Goal: Information Seeking & Learning: Learn about a topic

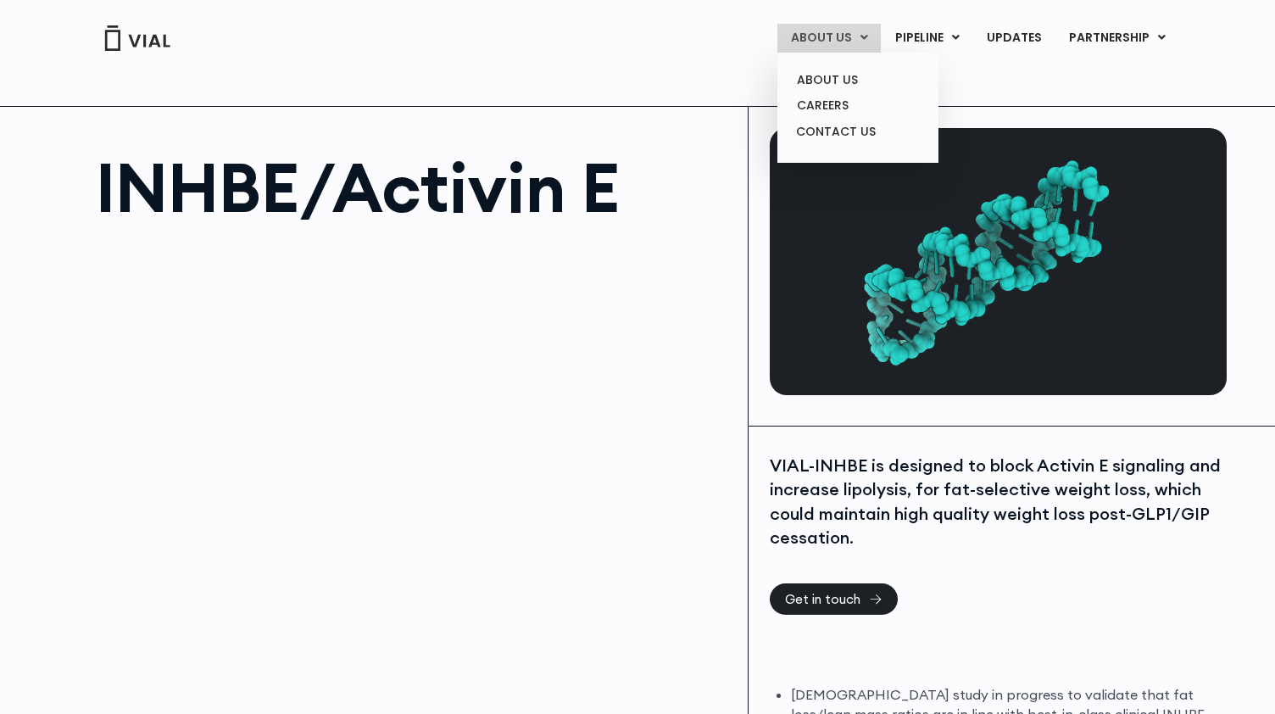
click at [845, 45] on link "ABOUT US" at bounding box center [828, 38] width 103 height 29
click at [852, 78] on link "ABOUT US" at bounding box center [857, 80] width 148 height 26
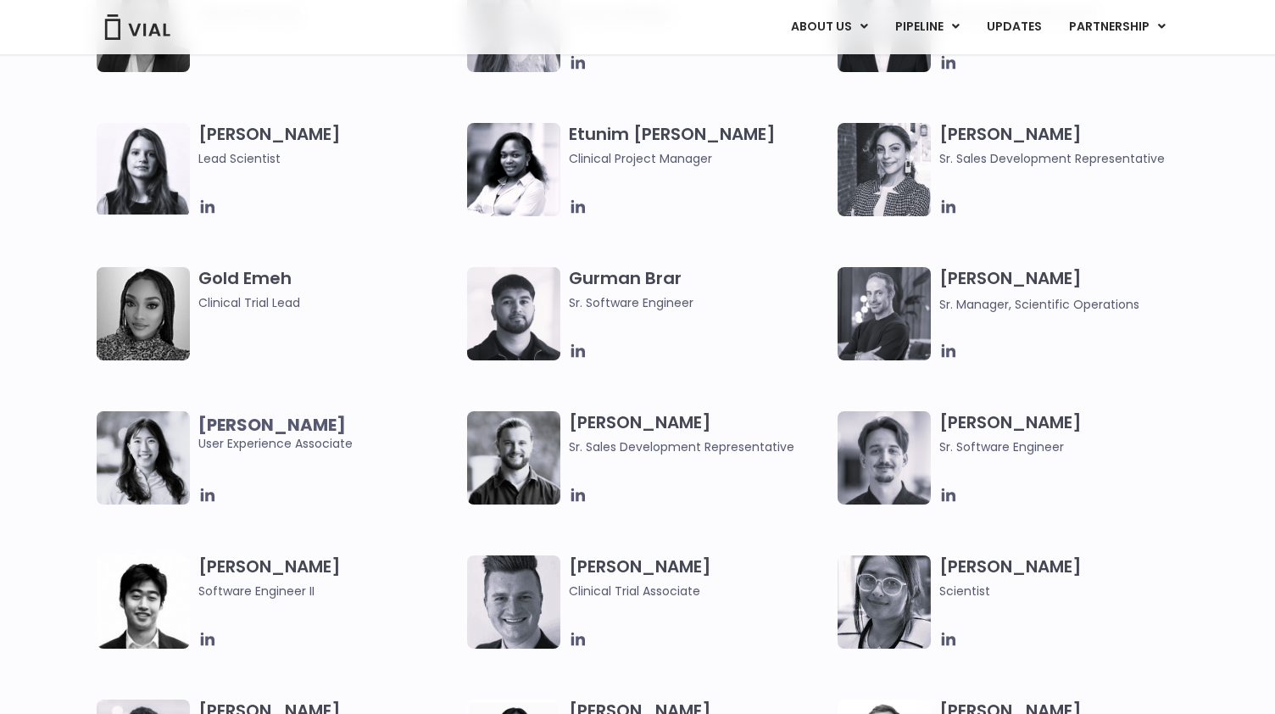
scroll to position [2556, 0]
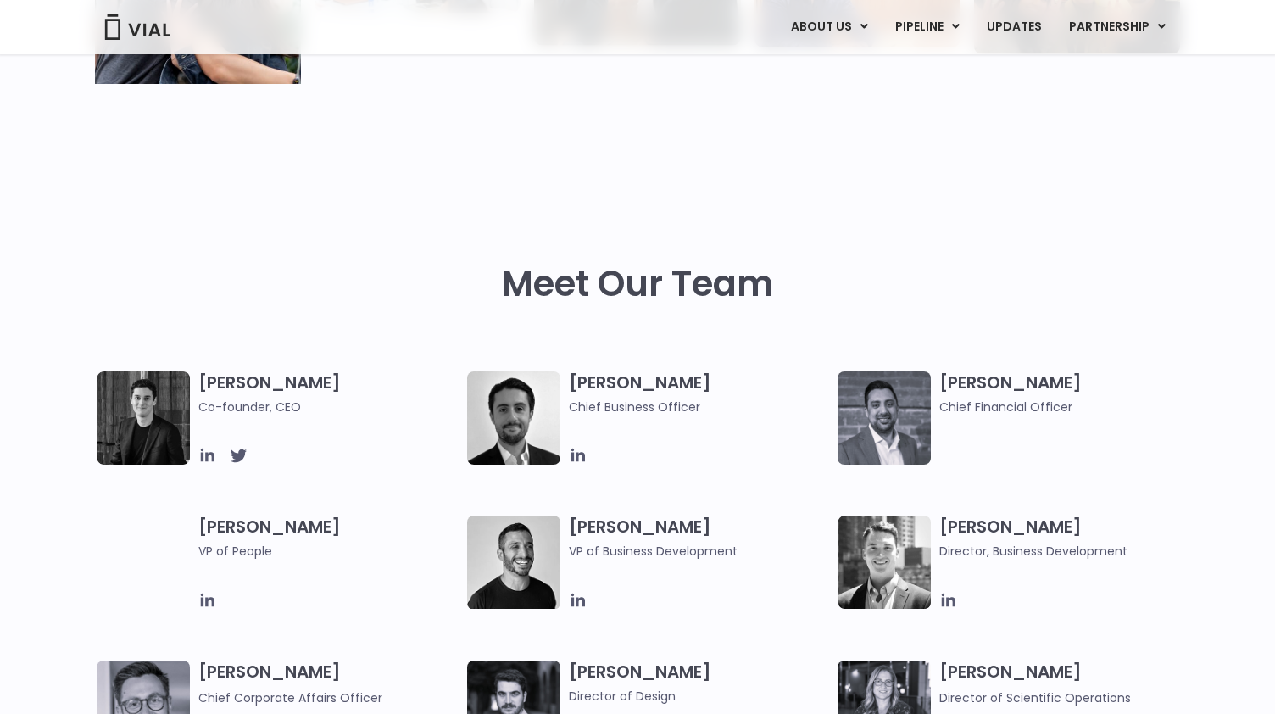
scroll to position [0, 0]
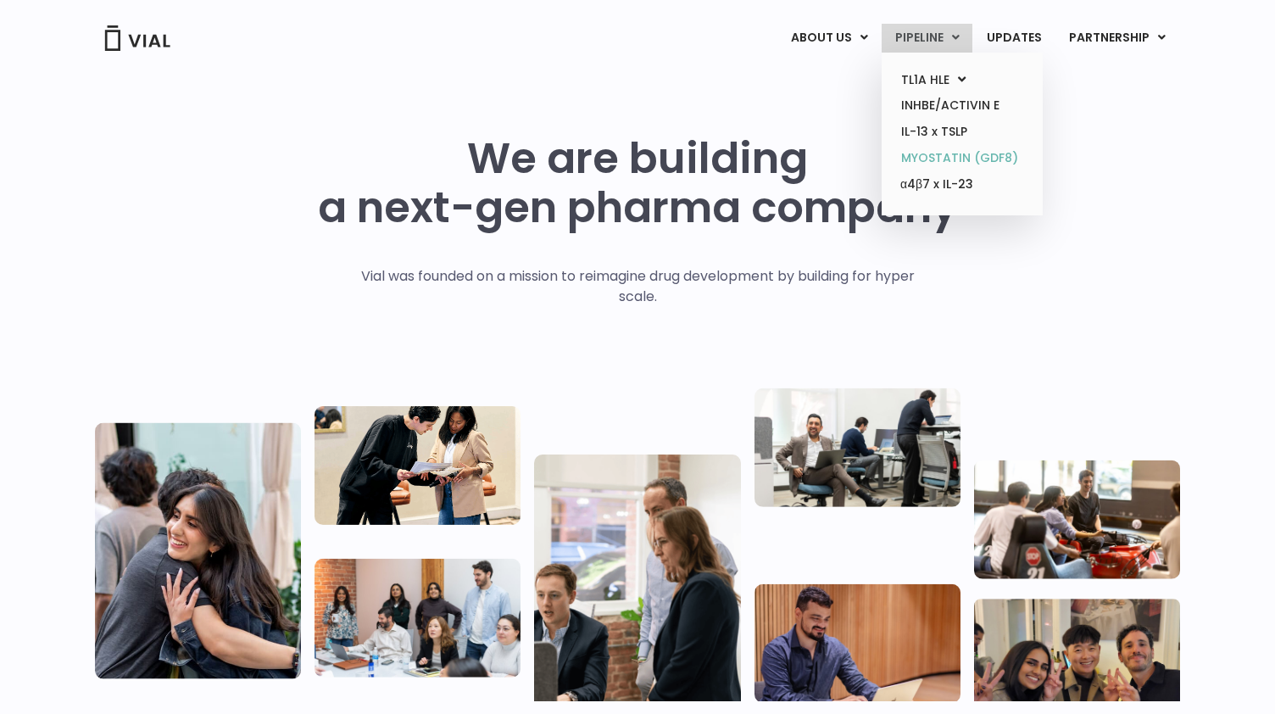
click at [992, 158] on link "MYOSTATIN (GDF8)" at bounding box center [961, 158] width 148 height 26
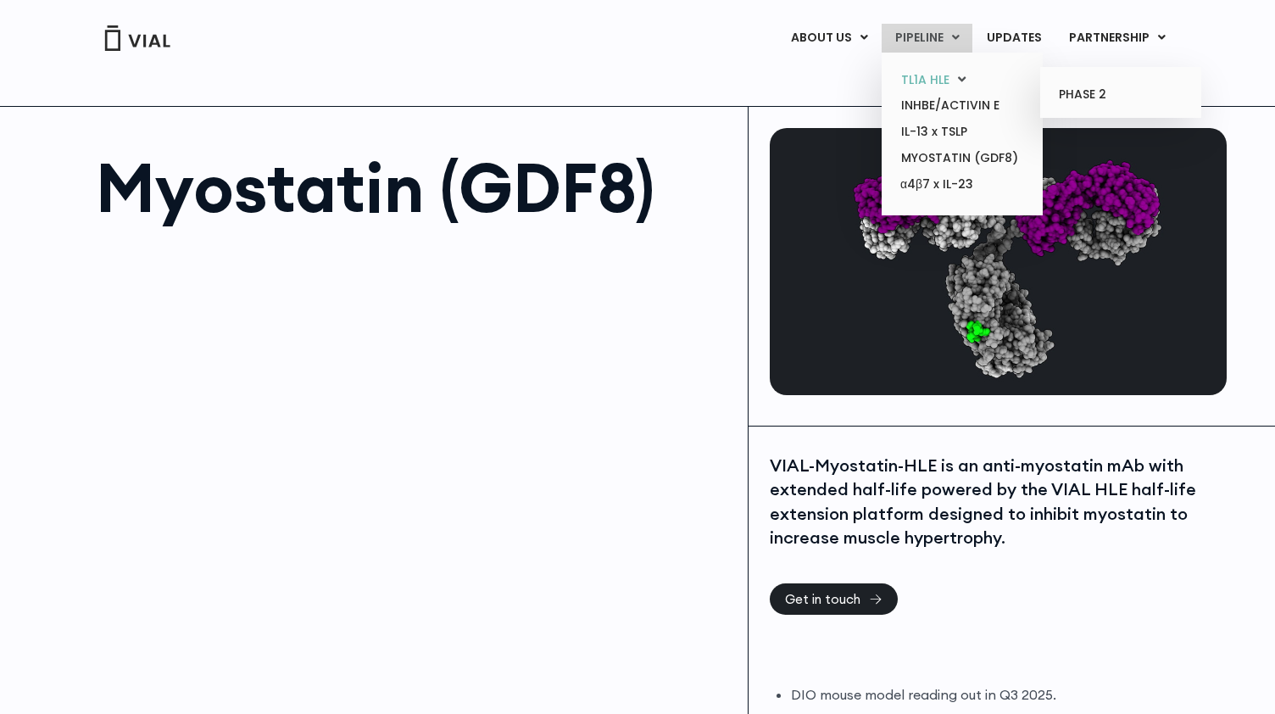
click at [926, 89] on link "TL1A HLE" at bounding box center [961, 80] width 148 height 26
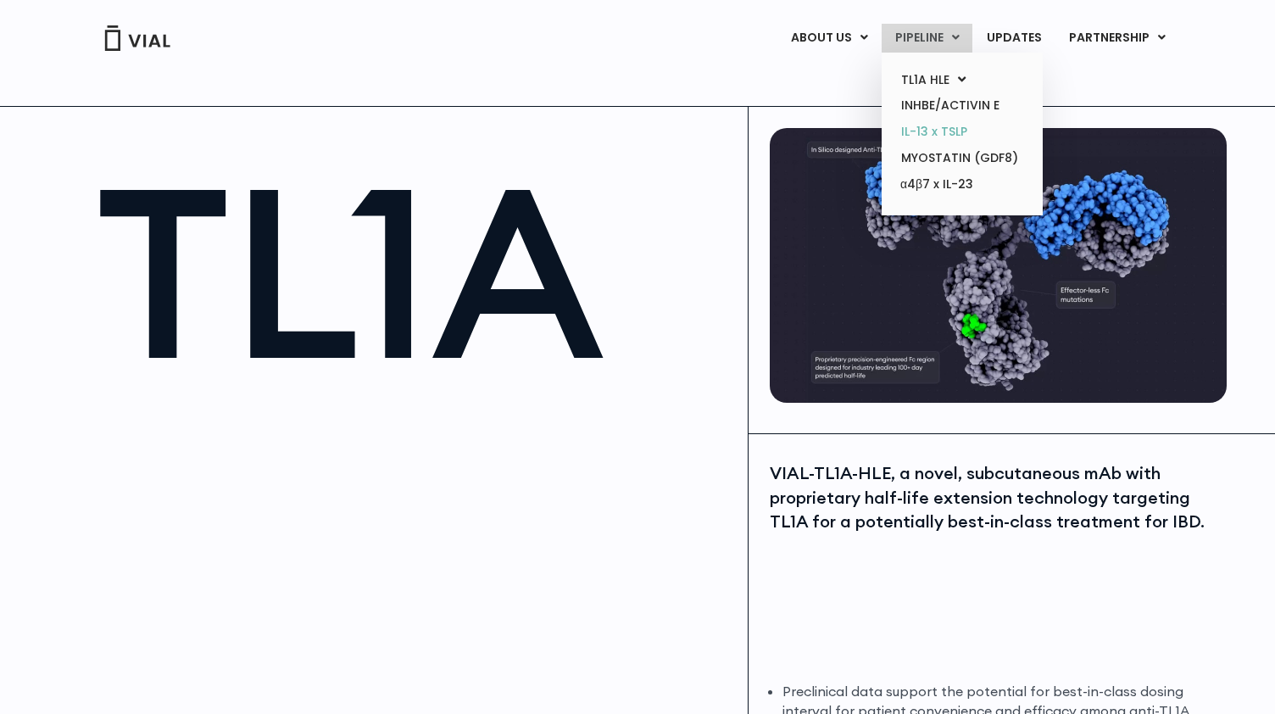
click at [1000, 131] on link "IL-13 x TSLP" at bounding box center [961, 132] width 148 height 26
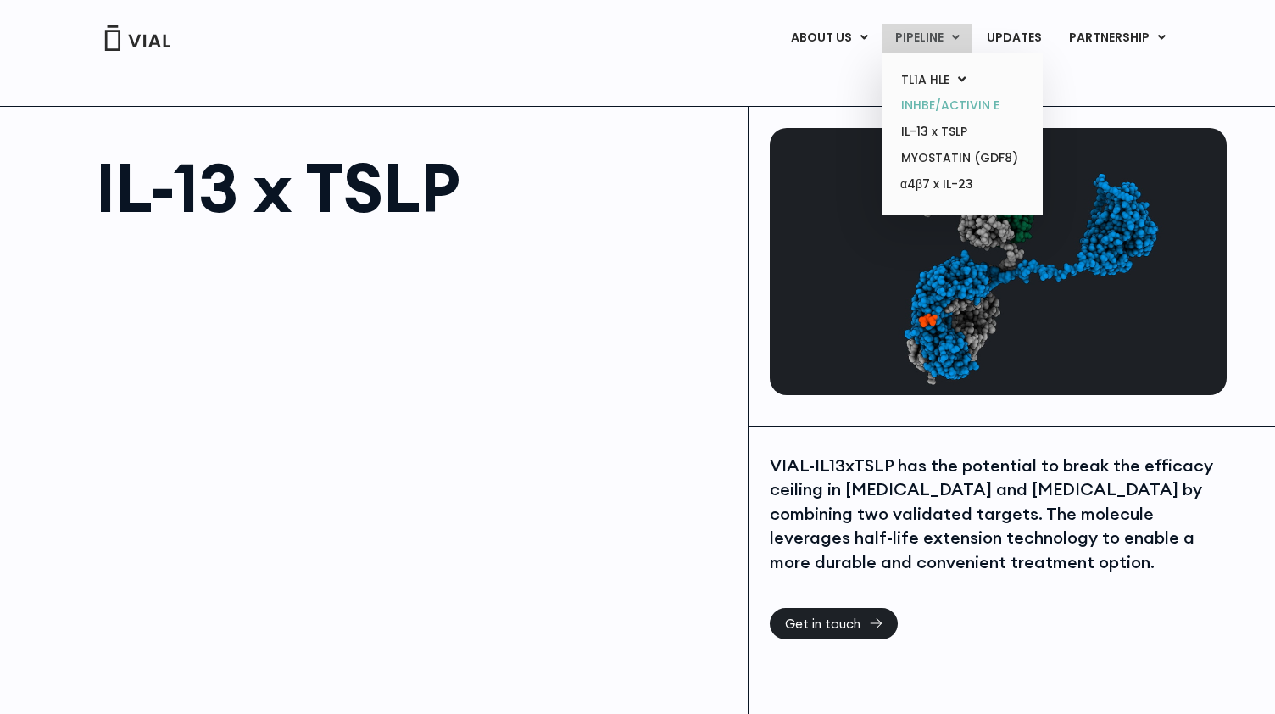
click at [973, 109] on link "INHBE/ACTIVIN E" at bounding box center [961, 105] width 148 height 26
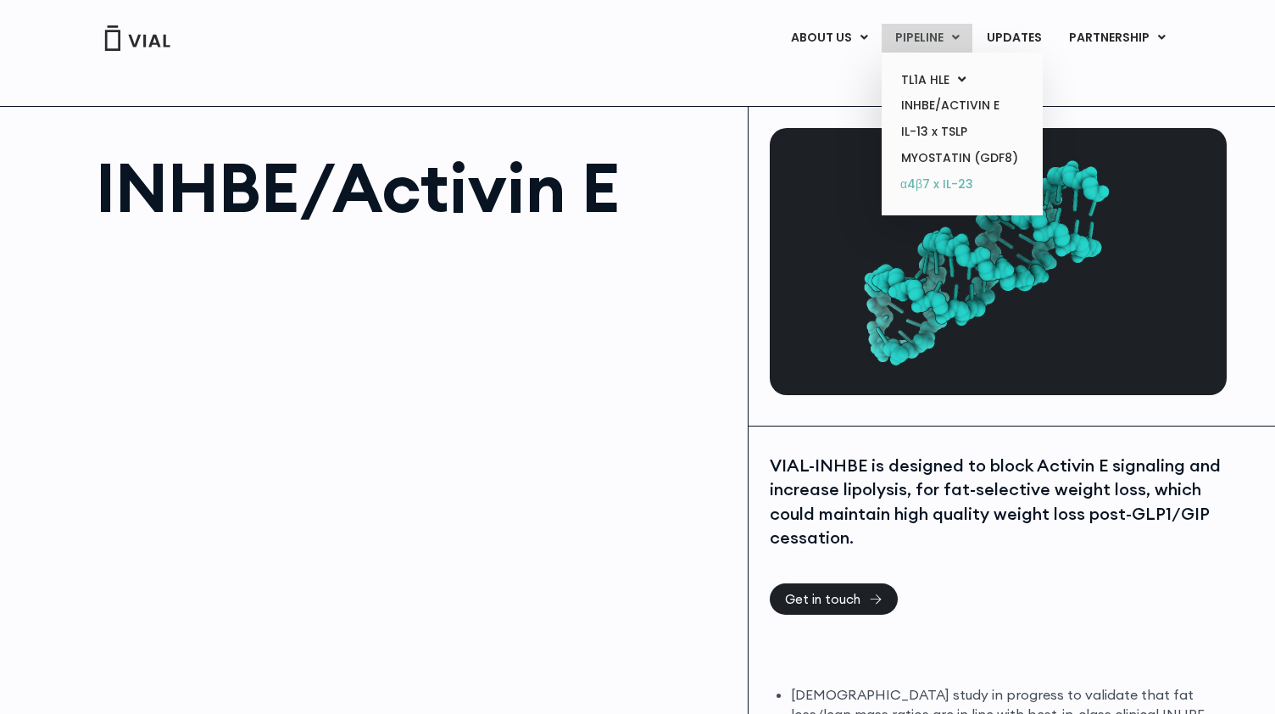
click at [962, 175] on link "α4β7 x IL-23" at bounding box center [961, 184] width 148 height 27
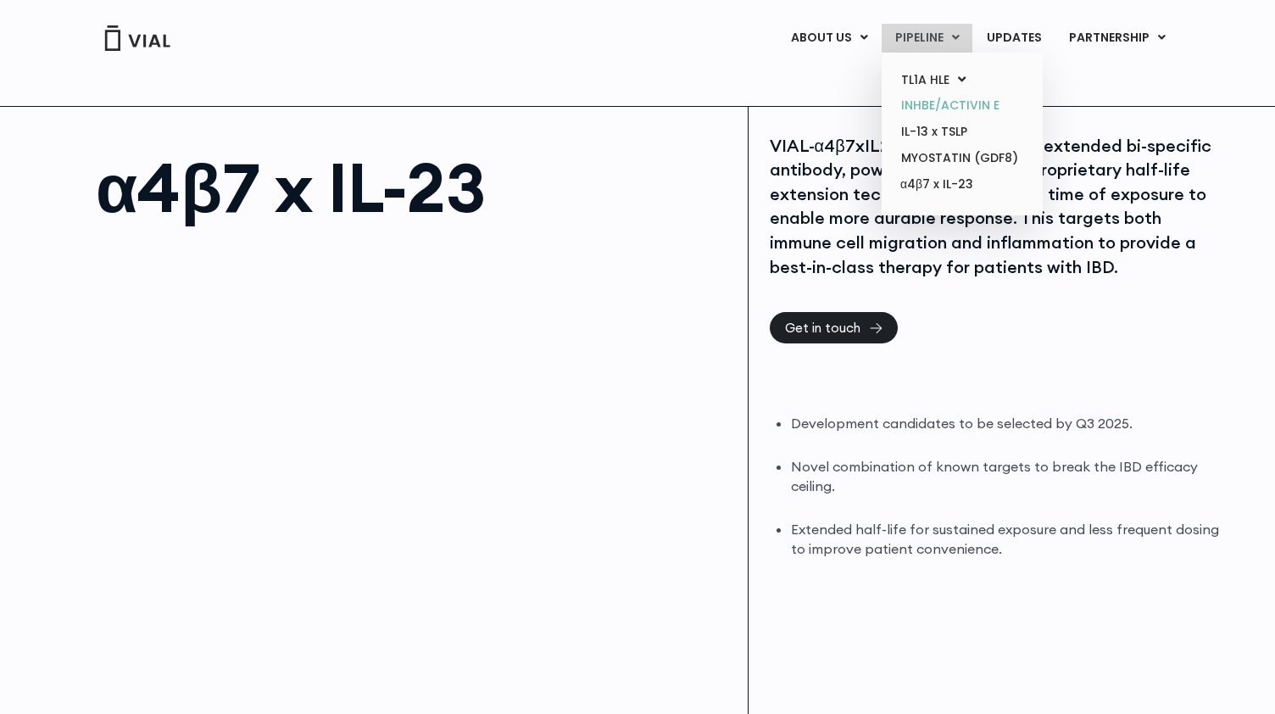
click at [932, 103] on link "INHBE/ACTIVIN E" at bounding box center [961, 105] width 148 height 26
